Goal: Task Accomplishment & Management: Use online tool/utility

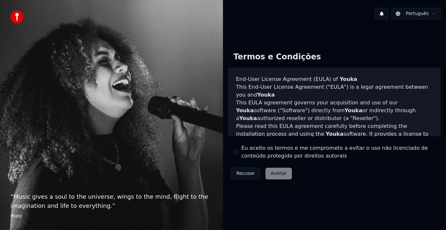
click at [250, 151] on label "Eu aceito os termos e me comprometo a evitar o uso não licenciado de conteúdo p…" at bounding box center [338, 152] width 194 height 16
click at [239, 151] on button "Eu aceito os termos e me comprometo a evitar o uso não licenciado de conteúdo p…" at bounding box center [235, 151] width 5 height 5
click at [280, 179] on button "Aceitar" at bounding box center [278, 174] width 26 height 12
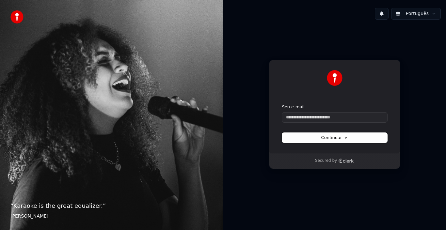
click at [339, 136] on span "Continuar" at bounding box center [334, 138] width 27 height 6
click at [370, 207] on div "Português Continuar com Google ou Seu e-mail Continuar Secured by" at bounding box center [334, 115] width 223 height 230
click at [337, 120] on input "Seu e-mail" at bounding box center [334, 118] width 105 height 10
click at [353, 140] on button "Continuar" at bounding box center [334, 138] width 105 height 10
click at [342, 141] on button "Continuar" at bounding box center [334, 138] width 105 height 10
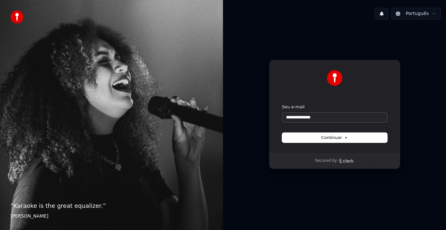
click at [325, 119] on input "**********" at bounding box center [334, 118] width 105 height 10
click at [431, 15] on html "**********" at bounding box center [223, 115] width 446 height 230
type input "**********"
click at [188, 203] on p "“ Karaoke is the great equalizer. ”" at bounding box center [111, 205] width 202 height 9
click at [189, 205] on p "“ Karaoke is the great equalizer. ”" at bounding box center [111, 205] width 202 height 9
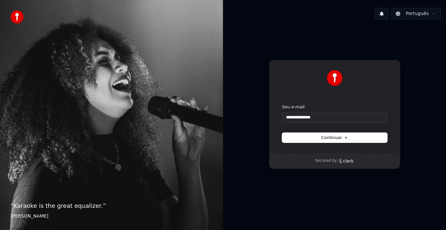
click at [33, 204] on p "“ Karaoke is the great equalizer. ”" at bounding box center [111, 205] width 202 height 9
click at [34, 204] on p "“ Karaoke is the great equalizer. ”" at bounding box center [111, 205] width 202 height 9
click at [22, 17] on img at bounding box center [16, 16] width 13 height 13
click at [367, 119] on input "Seu e-mail" at bounding box center [334, 118] width 105 height 10
click at [333, 137] on span "Continuar" at bounding box center [334, 138] width 27 height 6
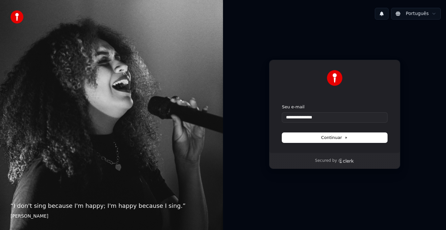
type input "**********"
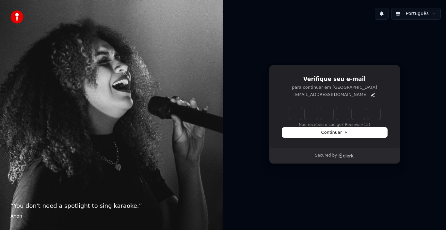
click at [293, 118] on input "Enter verification code" at bounding box center [334, 114] width 91 height 12
type input "******"
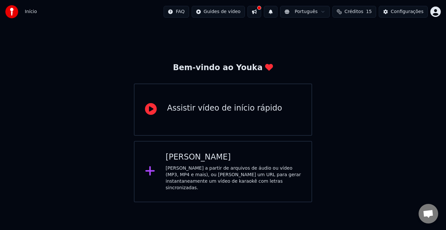
click at [256, 112] on div "Assistir vídeo de início rápido" at bounding box center [224, 108] width 115 height 10
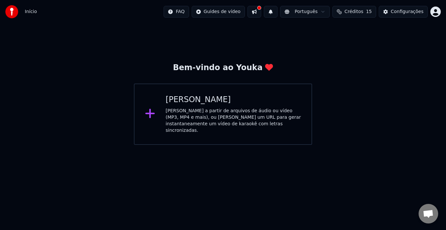
click at [55, 50] on div "Bem-vindo ao Youka Criar Karaokê Crie karaokê a partir de arquivos de áudio ou …" at bounding box center [223, 84] width 446 height 121
click at [221, 102] on div "Criar Karaokê" at bounding box center [232, 100] width 135 height 10
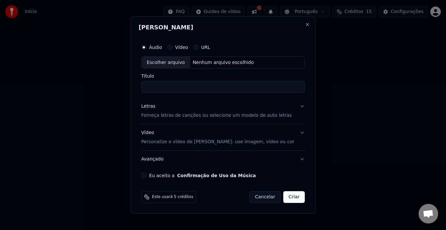
click at [210, 47] on label "URL" at bounding box center [205, 47] width 9 height 5
click at [198, 47] on button "URL" at bounding box center [195, 47] width 5 height 5
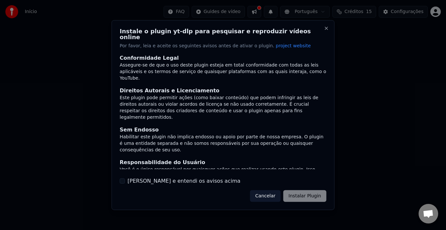
click at [300, 195] on div "Cancelar Instalar Plugin" at bounding box center [288, 196] width 76 height 12
click at [311, 196] on div "Cancelar Instalar Plugin" at bounding box center [288, 196] width 76 height 12
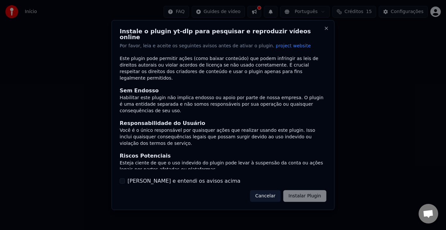
scroll to position [49, 0]
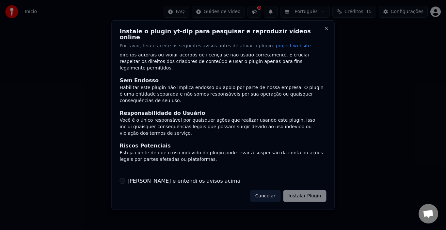
click at [151, 179] on label "Li e entendi os avisos acima" at bounding box center [184, 181] width 113 height 8
click at [125, 179] on button "Li e entendi os avisos acima" at bounding box center [122, 181] width 5 height 5
click at [313, 192] on button "Instalar Plugin" at bounding box center [304, 196] width 43 height 12
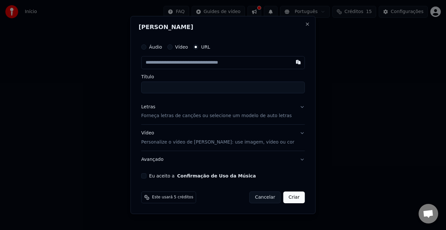
click at [294, 106] on button "Letras Forneça letras de canções ou selecione um modelo de auto letras" at bounding box center [223, 112] width 164 height 26
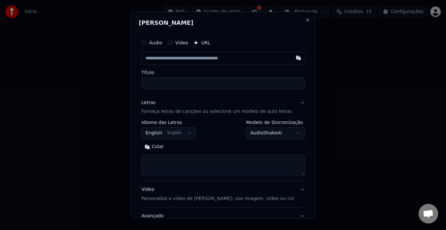
click at [272, 117] on button "Letras Forneça letras de canções ou selecione um modelo de auto letras" at bounding box center [223, 107] width 164 height 26
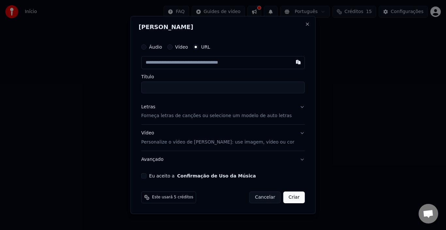
click at [272, 116] on p "Forneça letras de canções ou selecione um modelo de auto letras" at bounding box center [216, 116] width 150 height 7
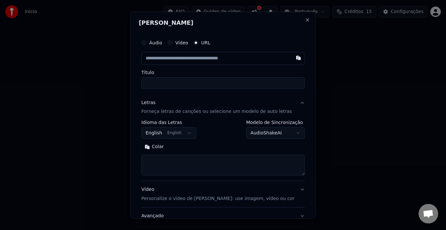
click at [188, 130] on button "English English" at bounding box center [168, 133] width 55 height 12
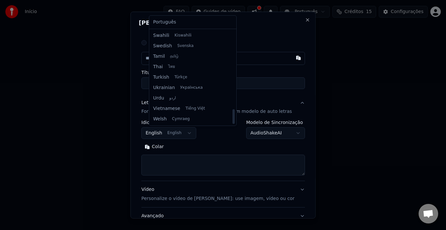
scroll to position [370, 0]
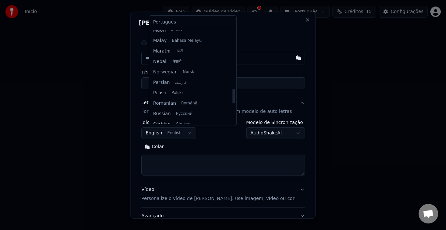
click at [332, 101] on div at bounding box center [223, 115] width 446 height 230
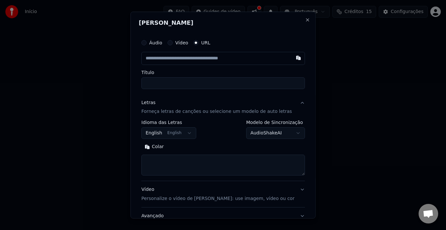
click at [198, 82] on input "Título" at bounding box center [223, 83] width 164 height 12
click at [210, 54] on input "text" at bounding box center [223, 58] width 164 height 13
paste input "**********"
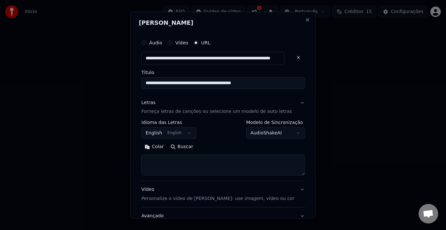
type input "**********"
click at [212, 80] on input "**********" at bounding box center [223, 83] width 164 height 12
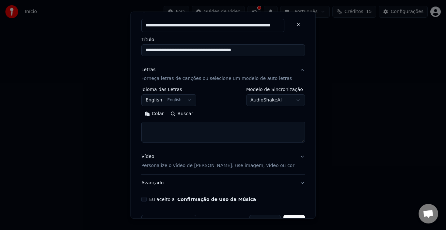
scroll to position [52, 0]
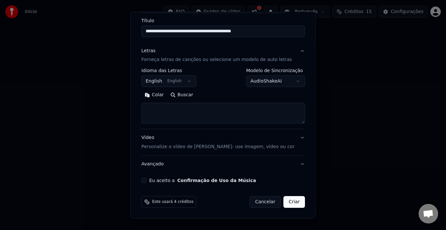
click at [289, 137] on button "Vídeo Personalize o vídeo de karaokê: use imagem, vídeo ou cor" at bounding box center [223, 142] width 164 height 26
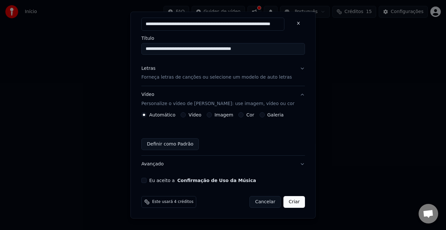
scroll to position [34, 0]
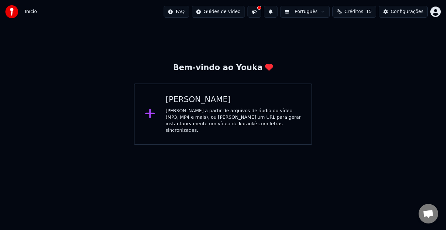
click at [281, 135] on div "Criar Karaokê Crie karaokê a partir de arquivos de áudio ou vídeo (MP3, MP4 e m…" at bounding box center [223, 114] width 178 height 61
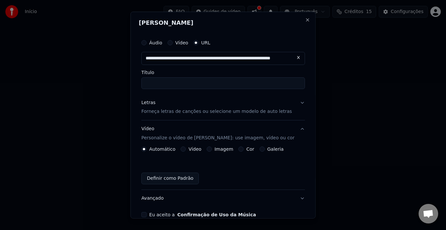
scroll to position [0, 49]
type input "**********"
click at [263, 87] on input "Título" at bounding box center [223, 83] width 164 height 12
type input "**********"
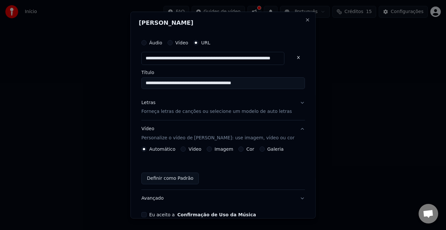
scroll to position [34, 0]
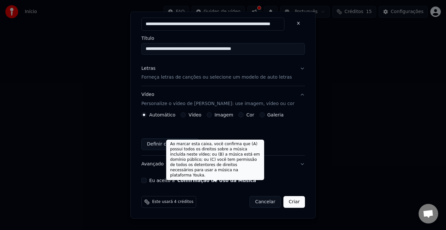
click at [241, 178] on button "Confirmação de Uso da Música" at bounding box center [216, 180] width 79 height 5
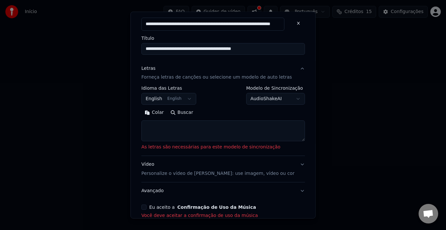
scroll to position [70, 0]
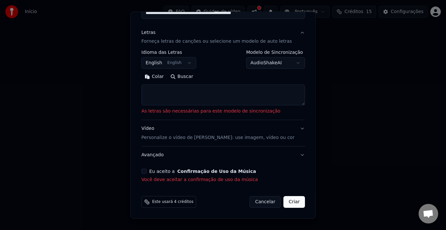
click at [191, 97] on textarea at bounding box center [223, 95] width 164 height 21
click at [162, 77] on button "Colar" at bounding box center [154, 76] width 26 height 10
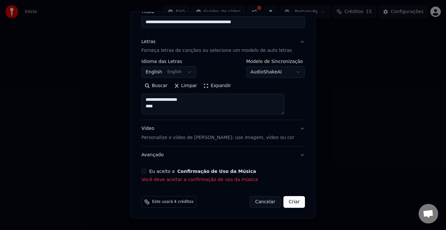
scroll to position [61, 0]
drag, startPoint x: 167, startPoint y: 106, endPoint x: 131, endPoint y: 95, distance: 37.7
click at [131, 95] on body "**********" at bounding box center [223, 72] width 446 height 145
click at [152, 112] on textarea "**********" at bounding box center [212, 104] width 143 height 21
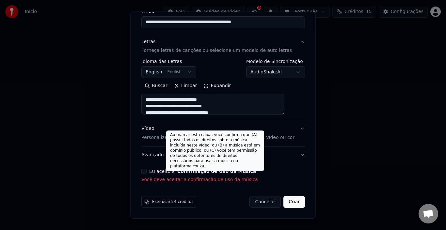
type textarea "**********"
click at [229, 171] on button "Confirmação de Uso da Música" at bounding box center [216, 171] width 79 height 5
select select "**"
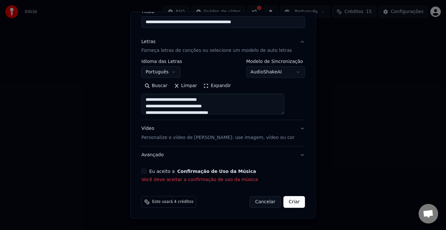
click at [147, 170] on button "Eu aceito a Confirmação de Uso da Música" at bounding box center [143, 171] width 5 height 5
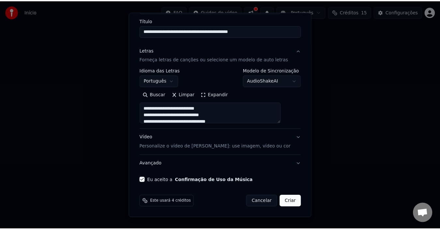
scroll to position [52, 0]
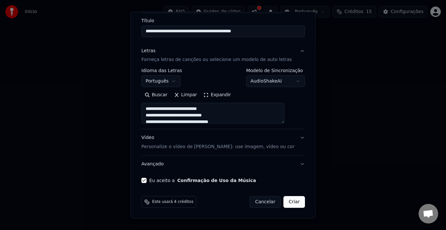
click at [289, 202] on button "Criar" at bounding box center [294, 202] width 22 height 12
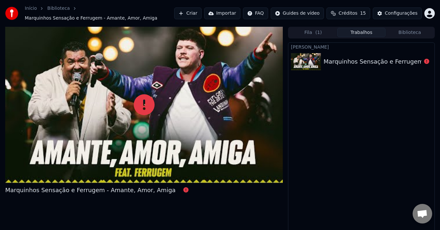
scroll to position [8, 0]
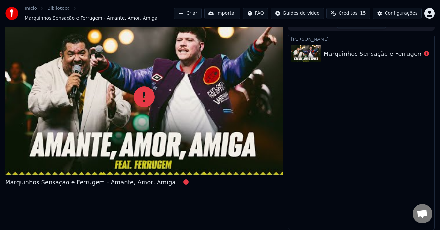
click at [155, 113] on div at bounding box center [144, 97] width 278 height 156
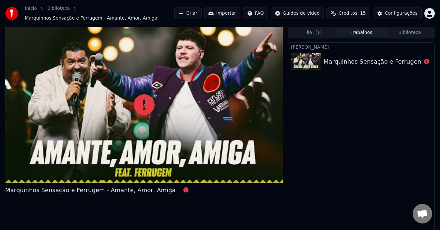
click at [373, 61] on div "Marquinhos Sensação e Ferrugem - Amante, Amor, Amiga" at bounding box center [409, 61] width 170 height 9
click at [308, 59] on img at bounding box center [306, 61] width 30 height 17
click at [222, 125] on div at bounding box center [144, 105] width 278 height 156
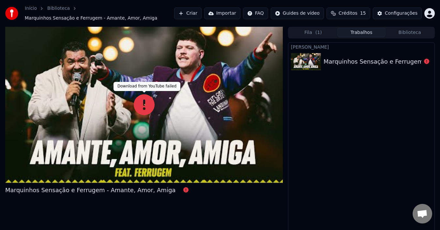
click at [149, 106] on icon at bounding box center [144, 104] width 21 height 21
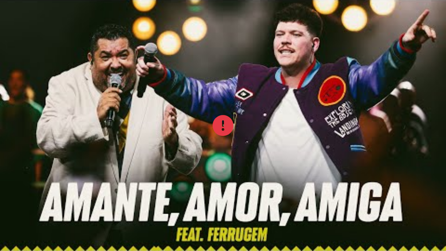
click at [239, 90] on div at bounding box center [223, 125] width 446 height 251
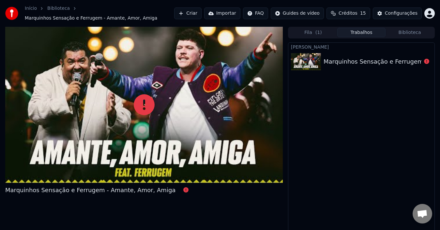
click at [337, 67] on div "Marquinhos Sensação e Ferrugem - Amante, Amor, Amiga" at bounding box center [362, 62] width 146 height 22
click at [309, 33] on button "Fila ( 1 )" at bounding box center [313, 32] width 48 height 9
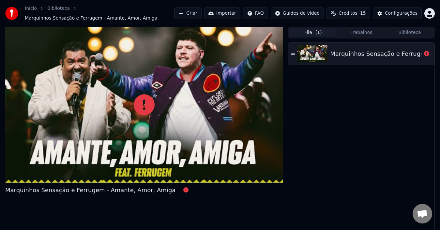
click at [338, 50] on div "Marquinhos Sensação e Ferrugem - Amante, Amor, Amiga" at bounding box center [415, 53] width 170 height 9
click at [347, 55] on div "Marquinhos Sensação e Ferrugem - Amante, Amor, Amiga" at bounding box center [415, 53] width 170 height 9
click at [316, 56] on img at bounding box center [313, 53] width 30 height 17
click at [413, 15] on div "Configurações" at bounding box center [401, 13] width 33 height 7
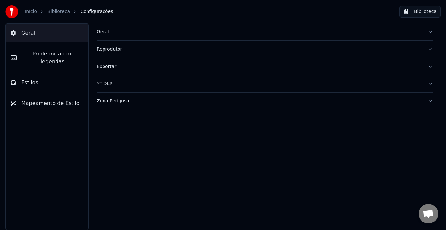
click at [23, 13] on div "Início Biblioteca Configurações" at bounding box center [59, 11] width 108 height 13
click at [28, 12] on link "Início" at bounding box center [31, 11] width 12 height 7
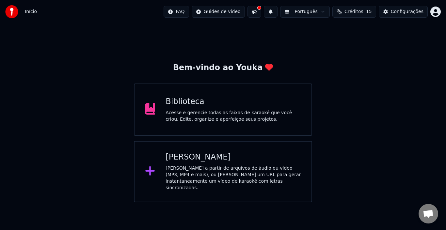
click at [232, 119] on div "Acesse e gerencie todas as faixas de karaokê que você criou. Edite, organize e …" at bounding box center [232, 116] width 135 height 13
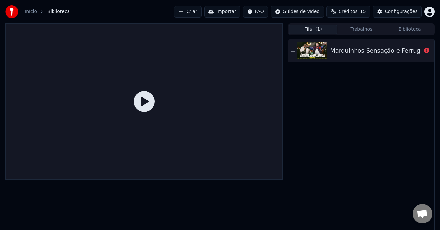
click at [330, 48] on div at bounding box center [314, 50] width 33 height 17
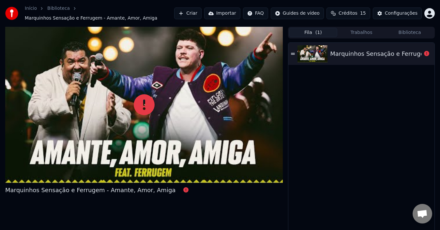
click at [321, 46] on img at bounding box center [313, 53] width 30 height 17
click at [179, 126] on div at bounding box center [144, 105] width 278 height 156
click at [149, 112] on icon at bounding box center [144, 104] width 21 height 21
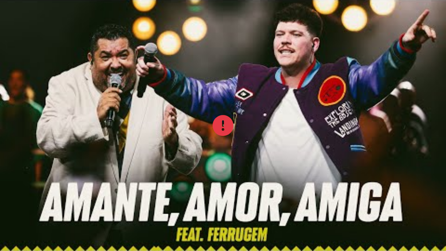
click at [156, 123] on div at bounding box center [223, 125] width 446 height 251
click at [215, 121] on icon at bounding box center [222, 125] width 21 height 21
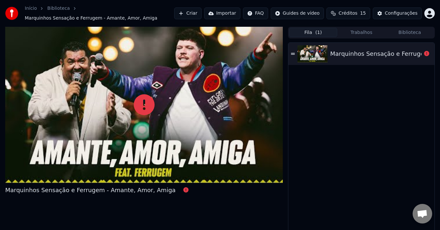
click at [213, 119] on div at bounding box center [144, 105] width 278 height 156
click at [358, 55] on div "Marquinhos Sensação e Ferrugem - Amante, Amor, Amiga" at bounding box center [415, 53] width 170 height 9
click at [34, 9] on link "Início" at bounding box center [31, 8] width 12 height 7
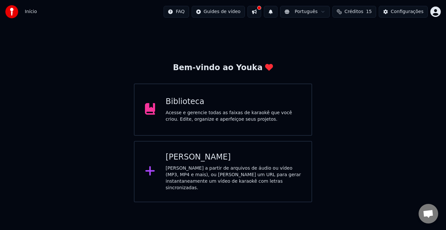
click at [212, 118] on div "Acesse e gerencie todas as faixas de karaokê que você criou. Edite, organize e …" at bounding box center [232, 116] width 135 height 13
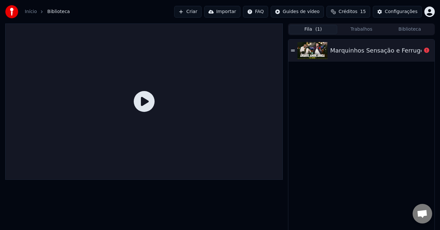
click at [147, 100] on icon at bounding box center [144, 101] width 21 height 21
click at [428, 49] on icon at bounding box center [426, 50] width 5 height 5
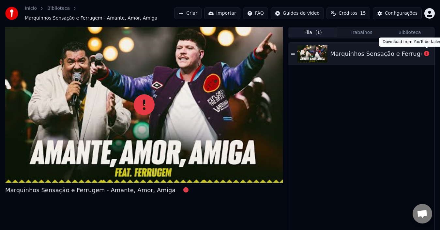
click at [426, 53] on icon at bounding box center [426, 53] width 5 height 5
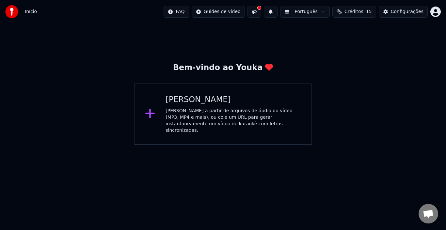
click at [38, 14] on div "Início FAQ Guides de vídeo Português Créditos 15 Configurações" at bounding box center [223, 12] width 446 height 24
click at [31, 10] on span "Início" at bounding box center [31, 11] width 12 height 7
click at [363, 13] on span "Créditos" at bounding box center [353, 11] width 19 height 7
click at [261, 10] on button at bounding box center [254, 12] width 14 height 12
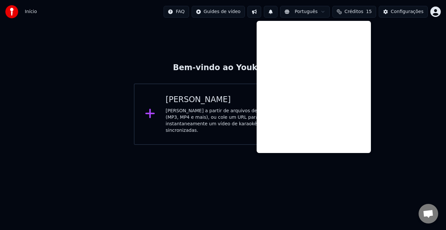
click at [25, 12] on span "Início" at bounding box center [31, 11] width 12 height 7
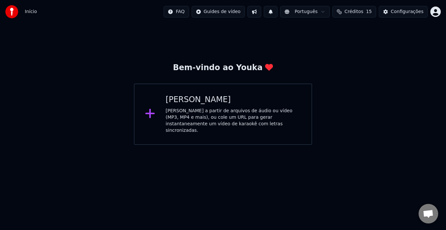
click at [25, 12] on span "Início" at bounding box center [31, 11] width 12 height 7
click at [203, 123] on div "Crie karaokê a partir de arquivos de áudio ou vídeo (MP3, MP4 e mais), ou cole …" at bounding box center [232, 121] width 135 height 26
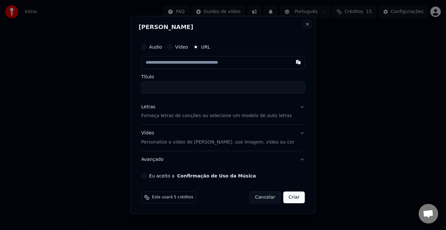
click at [305, 22] on button "Close" at bounding box center [307, 24] width 5 height 5
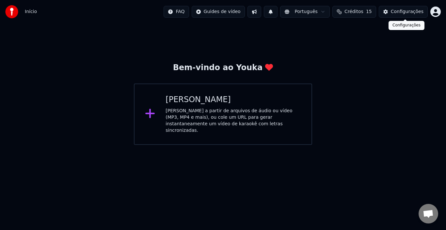
click at [417, 11] on div "Configurações" at bounding box center [407, 11] width 33 height 7
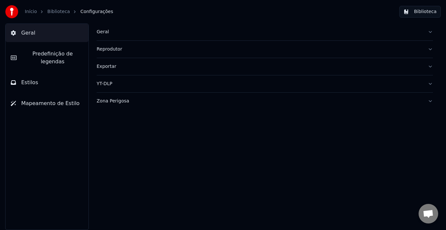
click at [161, 162] on div "Geral Reprodutor Exportar YT-DLP Zona Perigosa" at bounding box center [265, 127] width 362 height 207
